Goal: Use online tool/utility: Utilize a website feature to perform a specific function

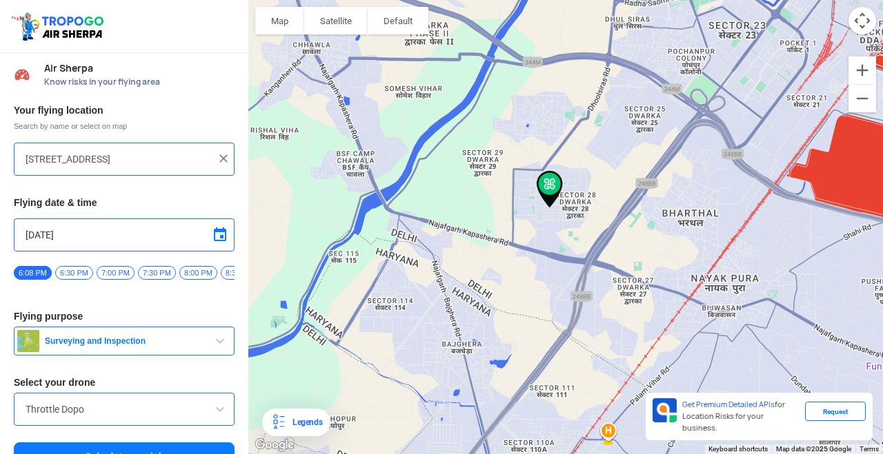
click at [743, 129] on div "To navigate, press the arrow keys." at bounding box center [565, 227] width 634 height 454
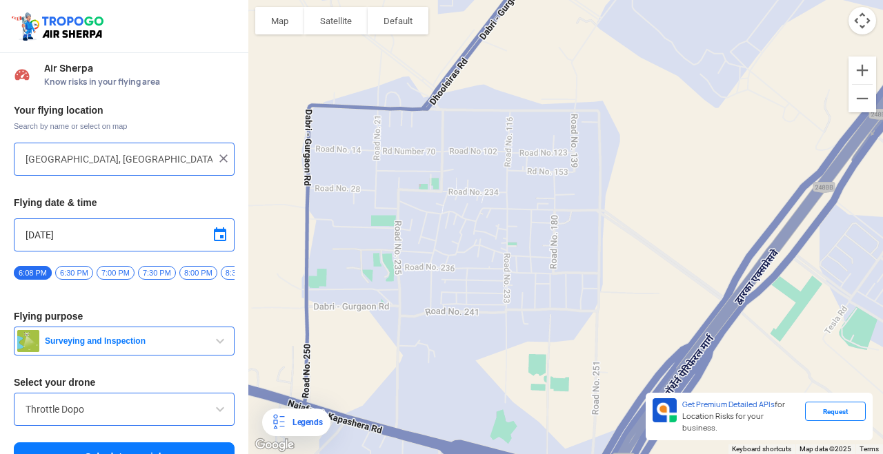
click at [464, 277] on div "To navigate, press the arrow keys." at bounding box center [565, 227] width 634 height 454
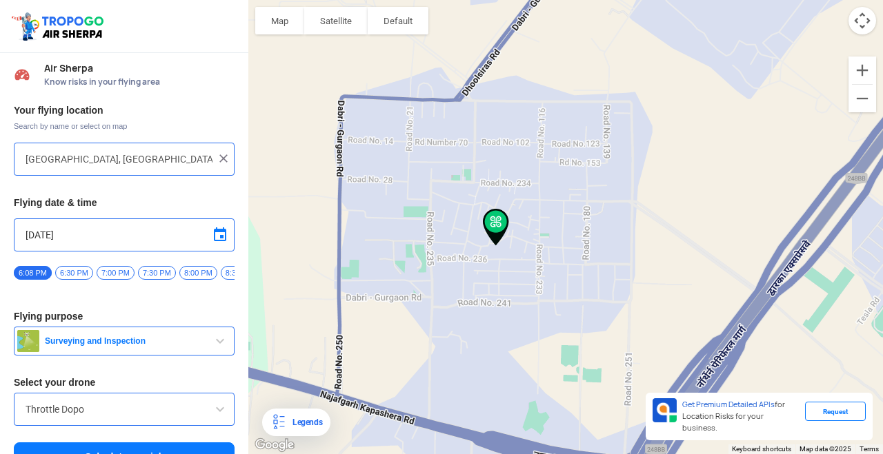
type input "[STREET_ADDRESS]"
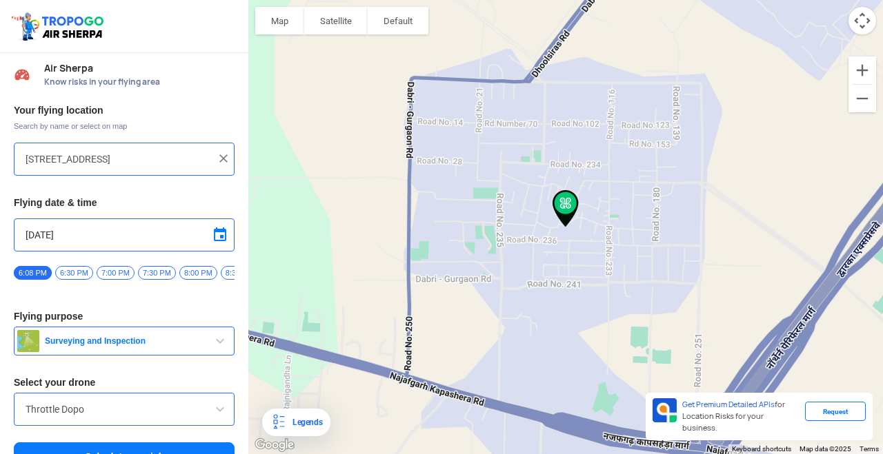
click at [49, 346] on span "Surveying and Inspection" at bounding box center [125, 341] width 172 height 11
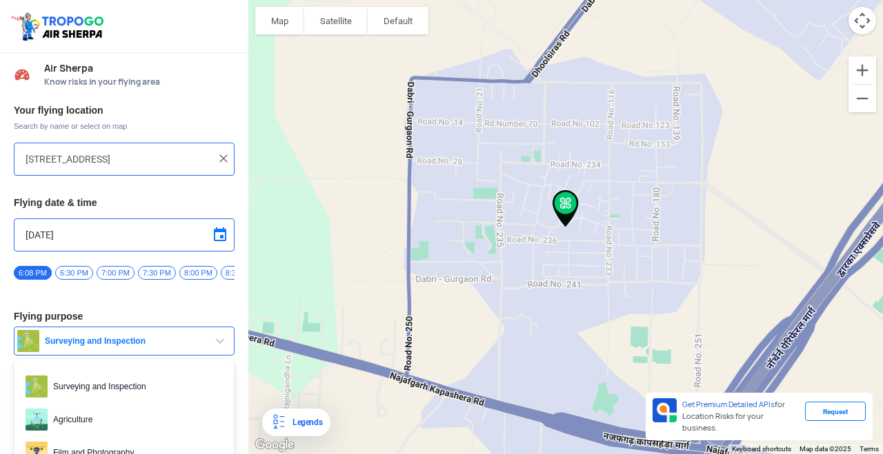
click at [48, 334] on div at bounding box center [441, 227] width 883 height 454
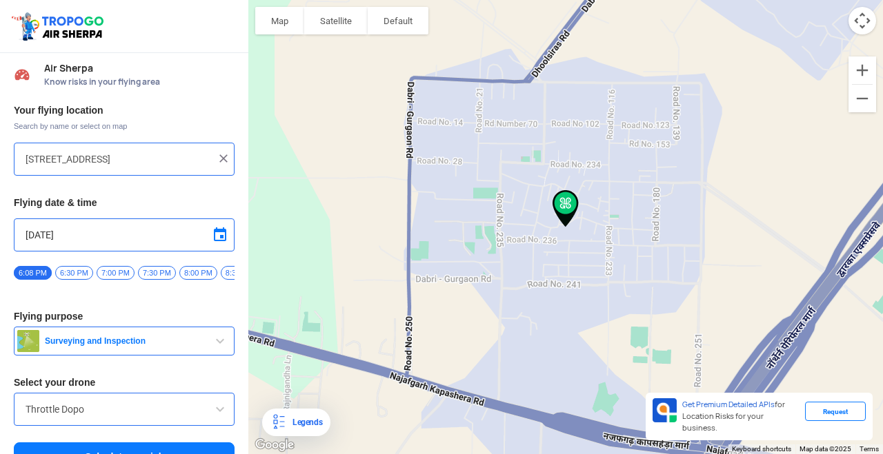
click at [40, 411] on input "Throttle Dopo" at bounding box center [124, 409] width 197 height 17
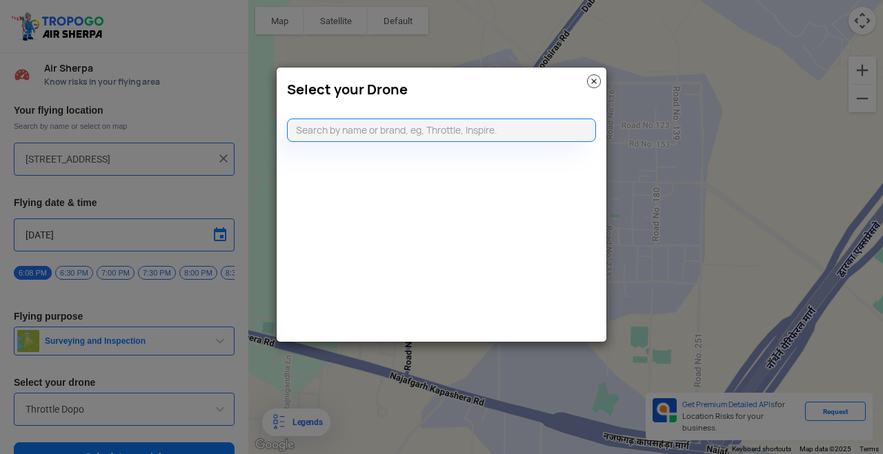
click at [36, 349] on modal-container "Select your Drone" at bounding box center [441, 227] width 883 height 454
click at [588, 83] on img at bounding box center [594, 81] width 14 height 14
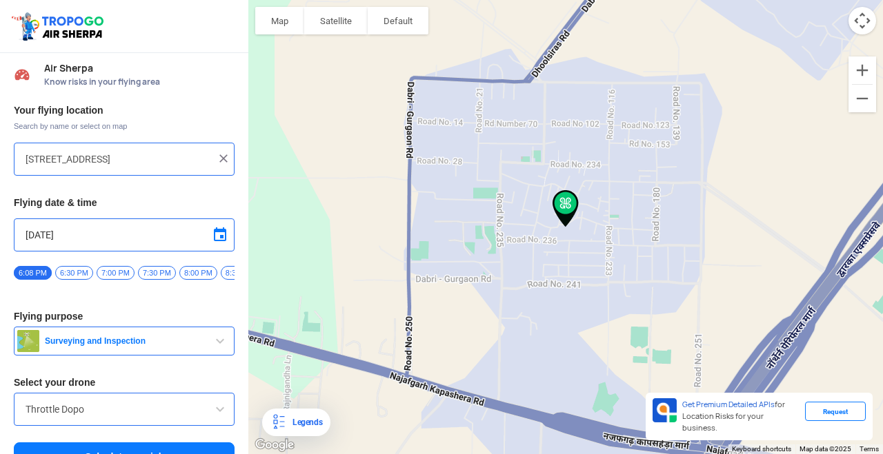
click at [81, 274] on span "6:30 PM" at bounding box center [74, 273] width 38 height 14
click at [143, 271] on span "10:00 PM" at bounding box center [140, 273] width 42 height 14
click at [66, 347] on span "Surveying and Inspection" at bounding box center [125, 341] width 172 height 11
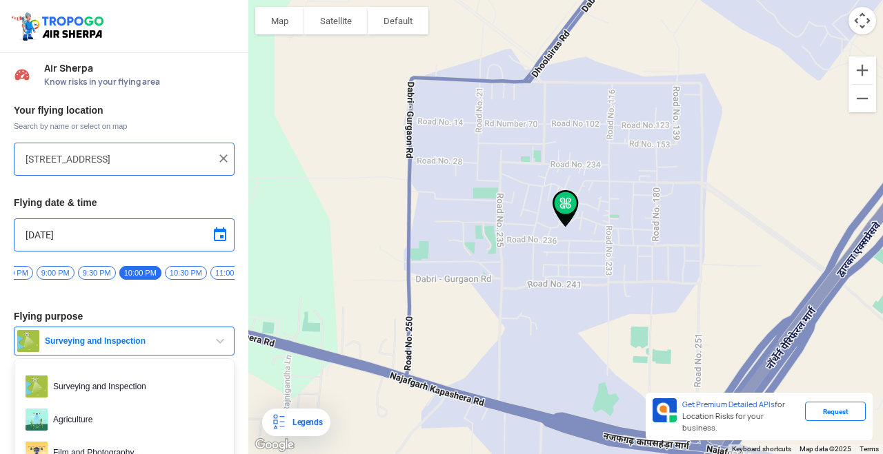
click at [57, 454] on div at bounding box center [441, 227] width 883 height 454
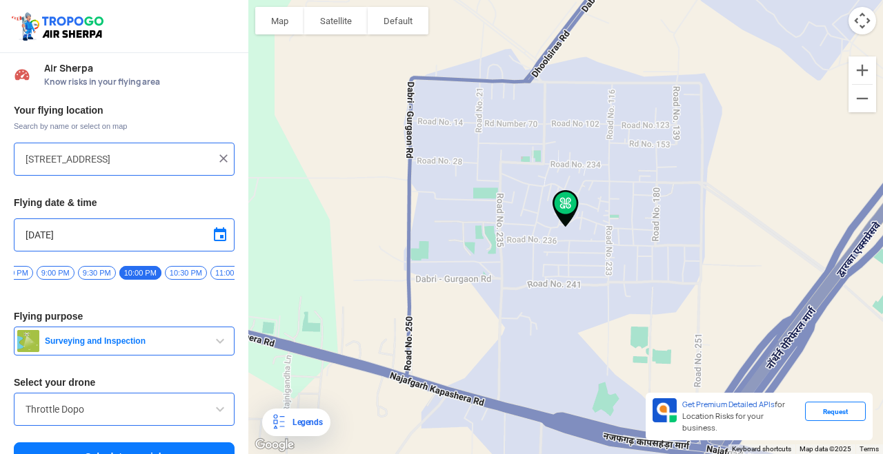
click at [47, 454] on button "Calculate my risk" at bounding box center [124, 457] width 221 height 29
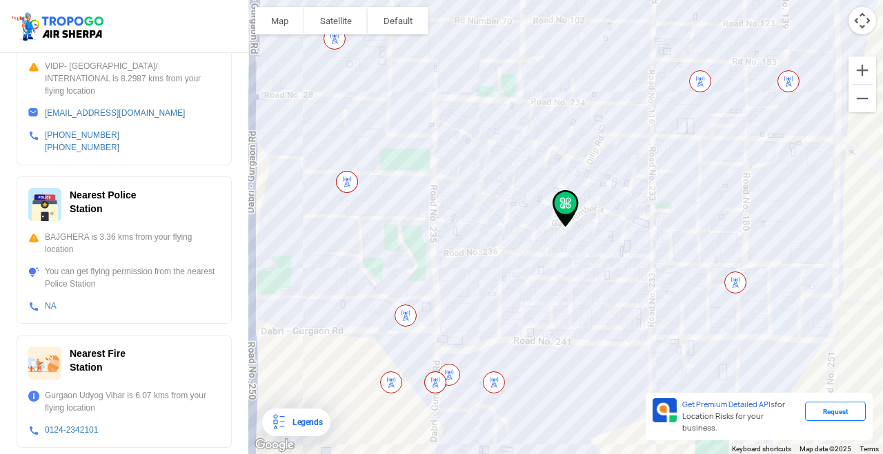
scroll to position [478, 0]
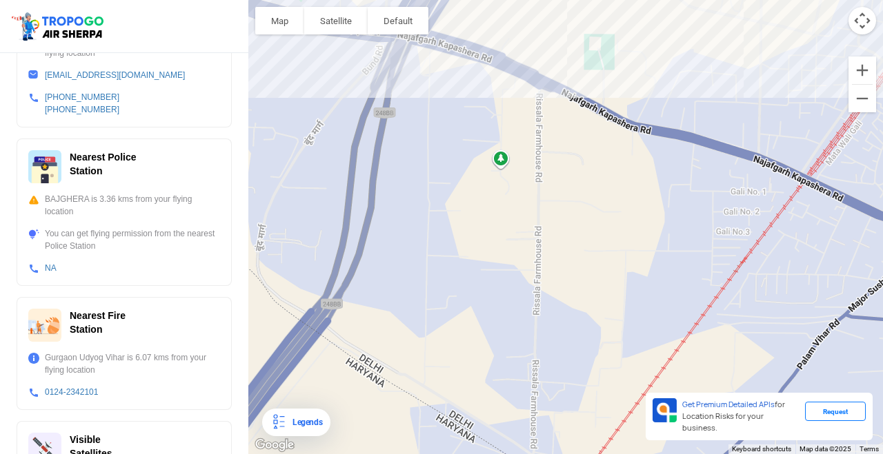
click at [738, 246] on div "To navigate, press the arrow keys." at bounding box center [565, 227] width 634 height 454
click at [741, 232] on div "To navigate, press the arrow keys." at bounding box center [565, 227] width 634 height 454
click at [745, 228] on div "To navigate, press the arrow keys." at bounding box center [565, 227] width 634 height 454
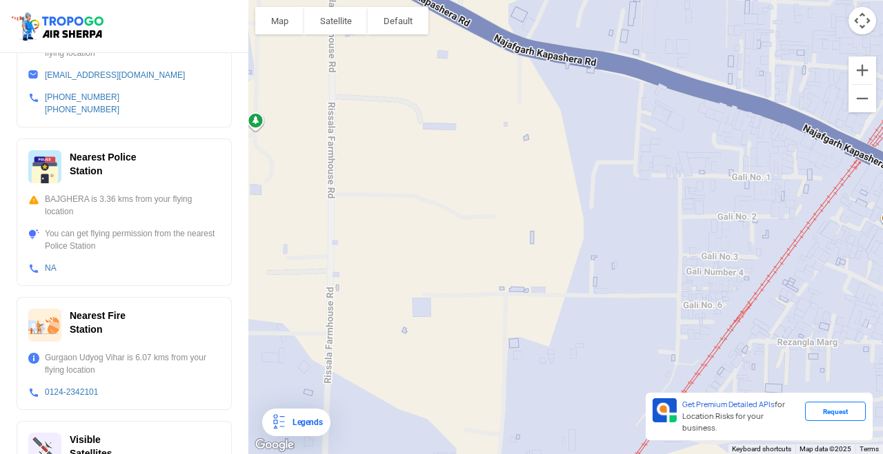
click at [719, 241] on div "To navigate, press the arrow keys." at bounding box center [565, 227] width 634 height 454
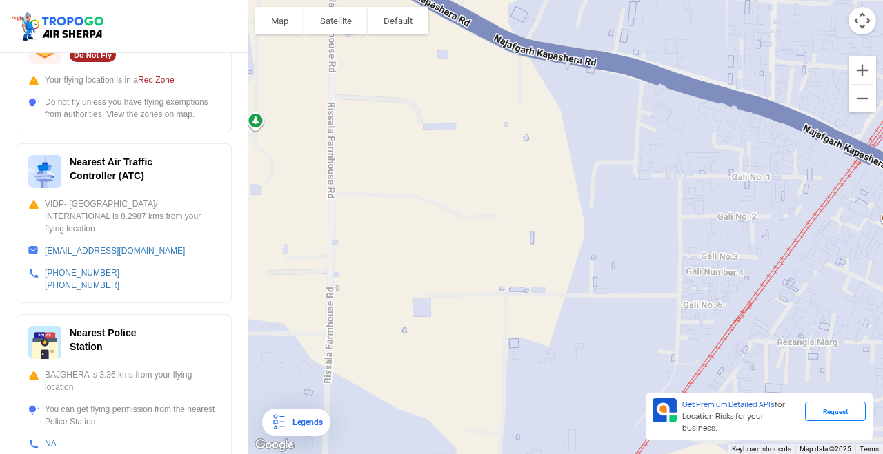
scroll to position [0, 0]
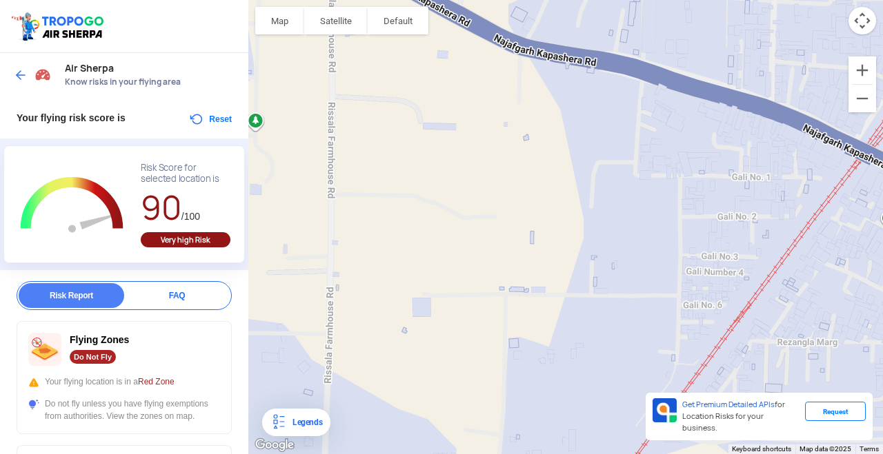
click at [26, 80] on img at bounding box center [21, 75] width 14 height 14
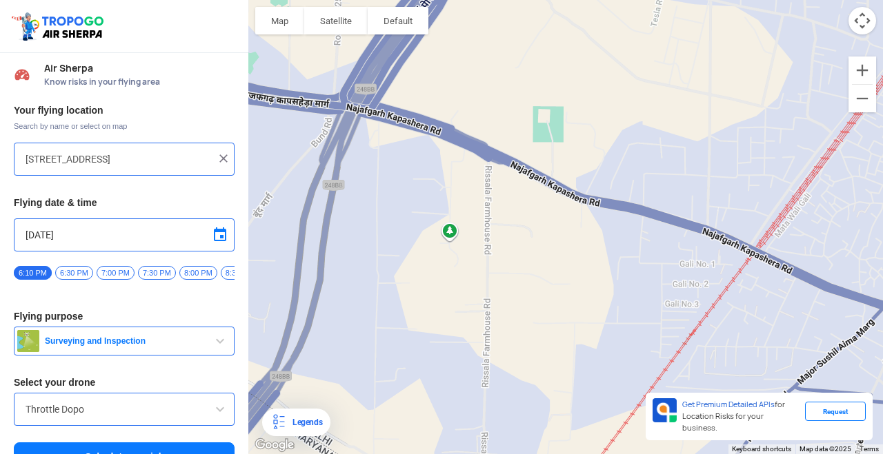
click at [685, 307] on div "To navigate, press the arrow keys." at bounding box center [565, 227] width 634 height 454
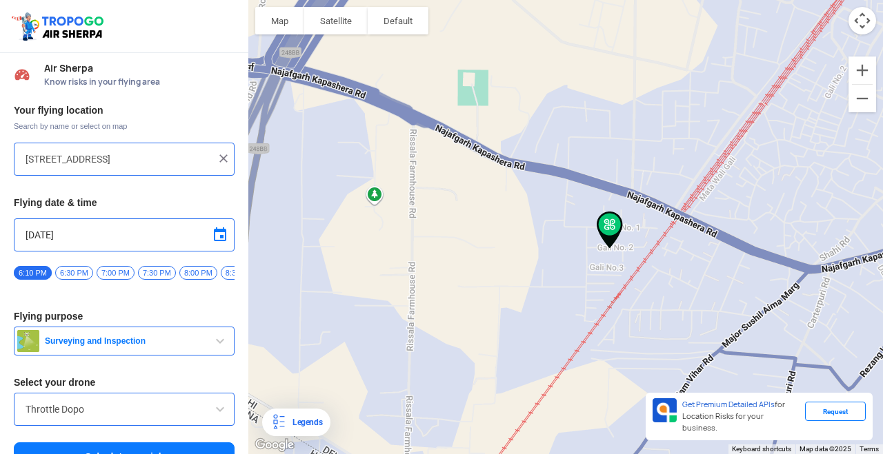
type input "[STREET_ADDRESS]"
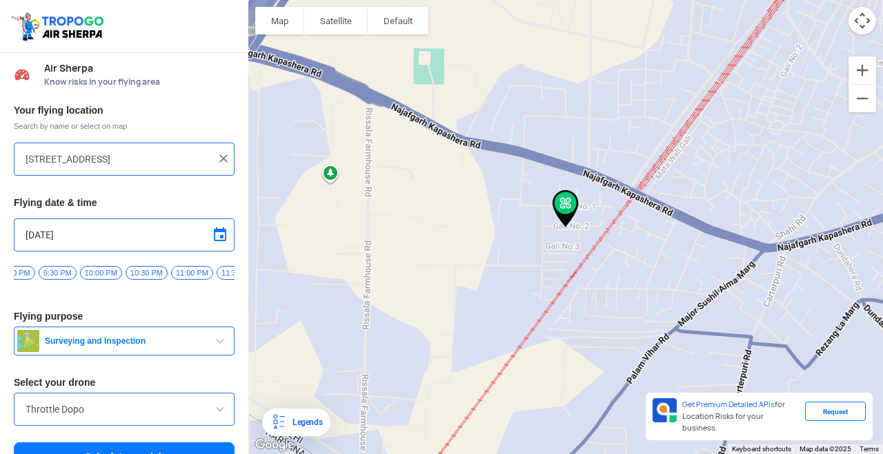
scroll to position [0, 268]
click at [103, 270] on span "10:00 PM" at bounding box center [98, 273] width 42 height 14
click at [45, 345] on span "Surveying and Inspection" at bounding box center [125, 341] width 172 height 11
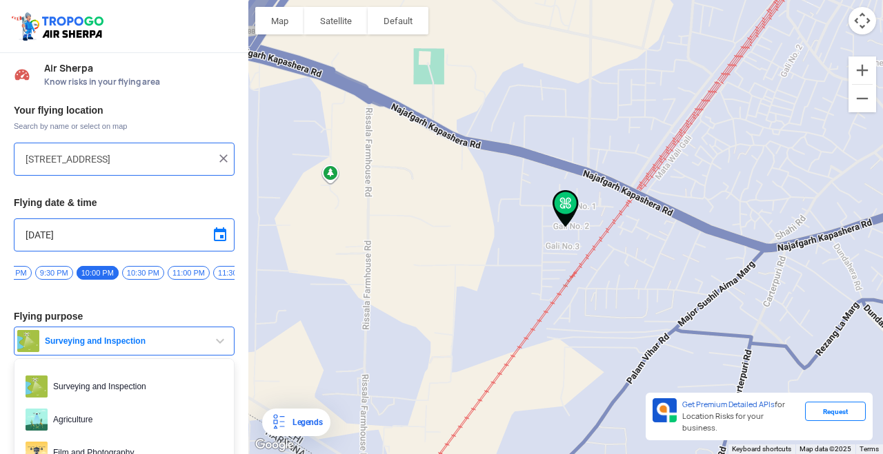
click at [68, 454] on div at bounding box center [441, 227] width 883 height 454
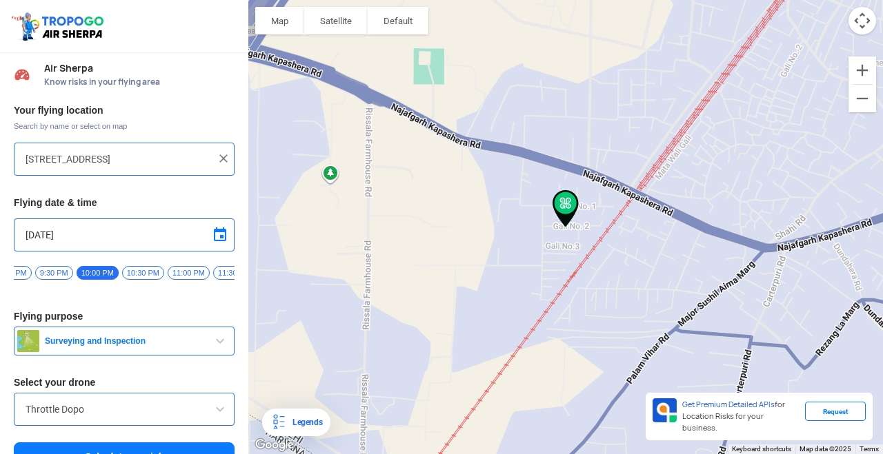
click at [42, 454] on button "Calculate my risk" at bounding box center [124, 457] width 221 height 29
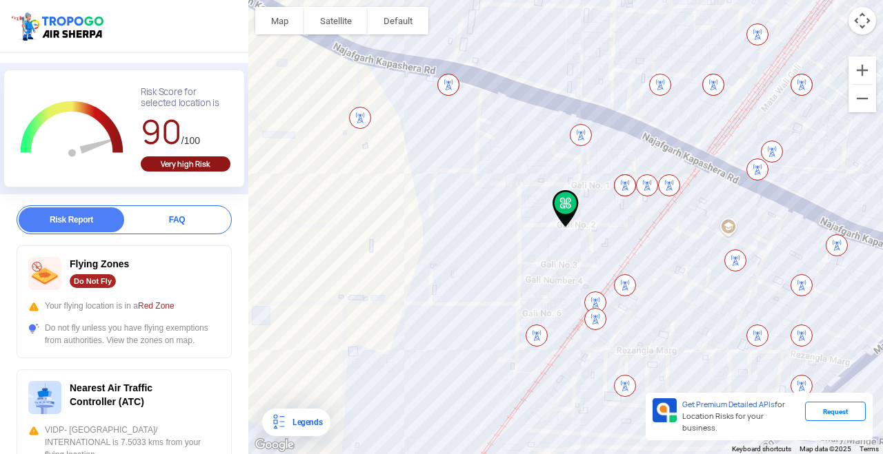
scroll to position [77, 0]
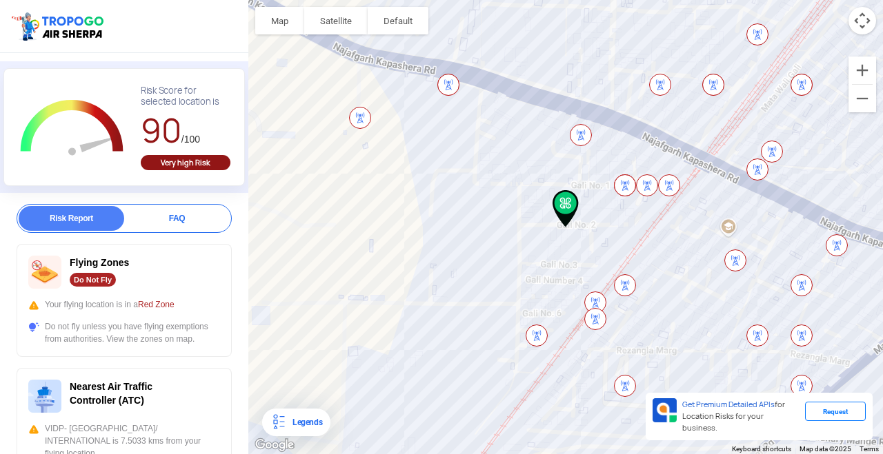
click at [46, 271] on img at bounding box center [44, 272] width 33 height 33
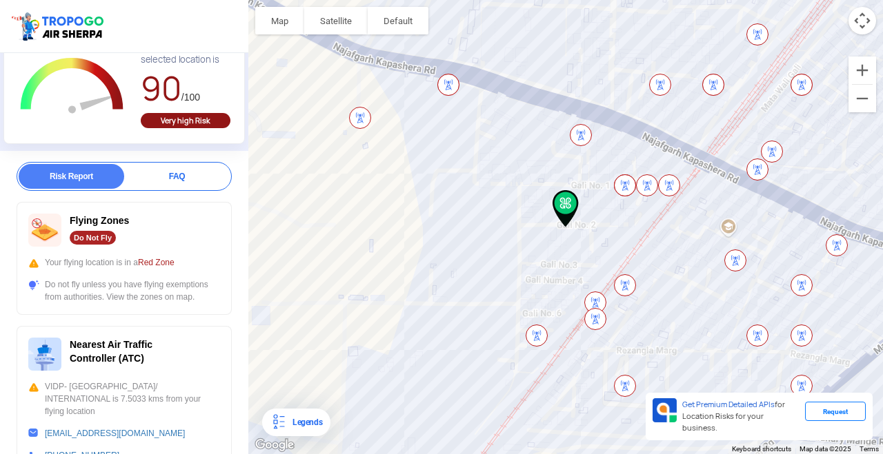
scroll to position [0, 0]
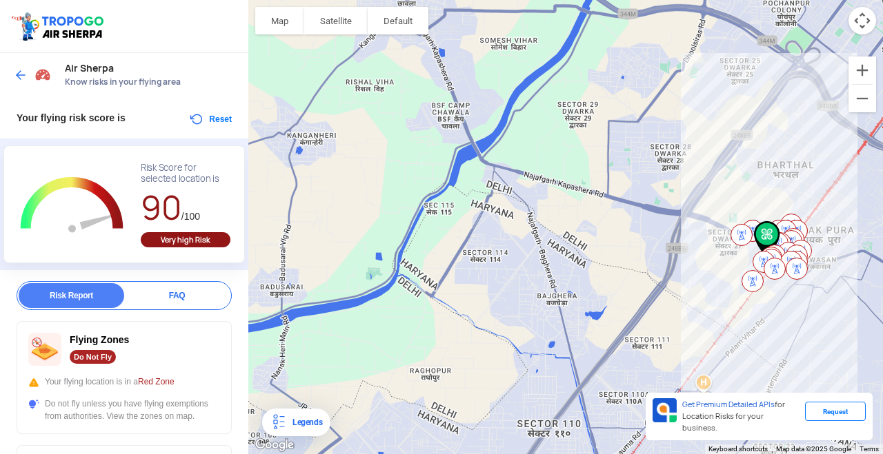
click at [18, 74] on img at bounding box center [21, 75] width 14 height 14
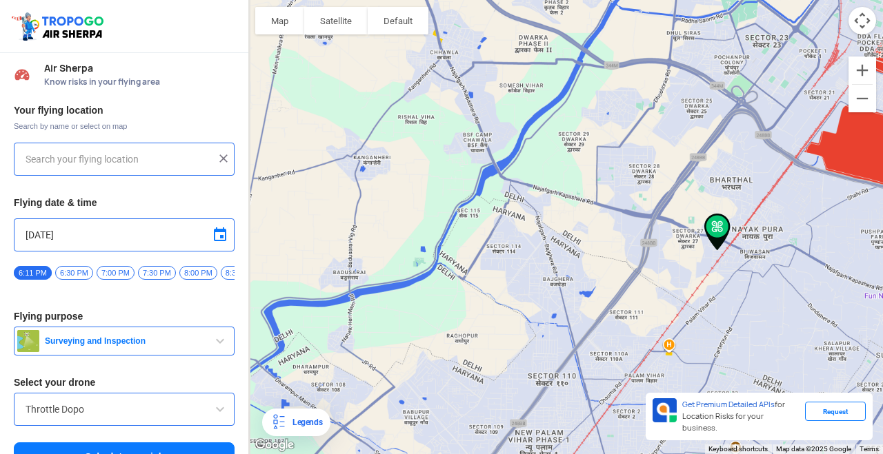
type input "[STREET_ADDRESS]"
